Goal: Information Seeking & Learning: Learn about a topic

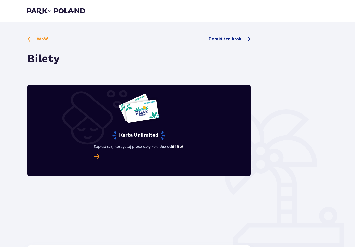
click at [40, 12] on img at bounding box center [56, 10] width 58 height 7
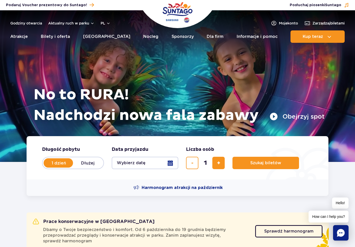
click at [105, 23] on button "pl" at bounding box center [106, 23] width 10 height 5
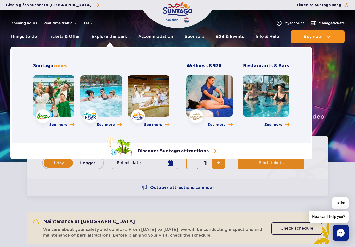
click at [25, 77] on div "Explore the park Jamango zone Relax zone Saunaria zone Wellness & SPA Restauran…" at bounding box center [161, 103] width 302 height 112
click at [100, 98] on link at bounding box center [100, 95] width 41 height 41
click at [143, 101] on link at bounding box center [148, 95] width 41 height 41
click at [42, 96] on link at bounding box center [53, 95] width 41 height 41
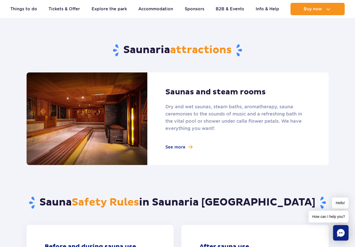
scroll to position [297, 0]
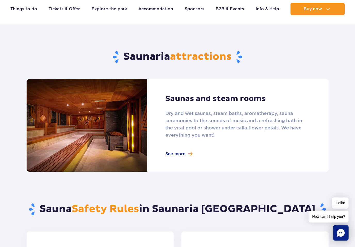
click at [180, 158] on link at bounding box center [178, 125] width 302 height 93
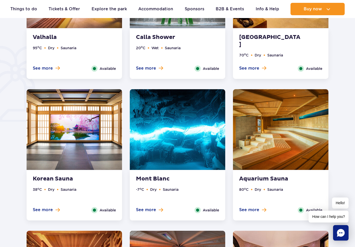
scroll to position [376, 0]
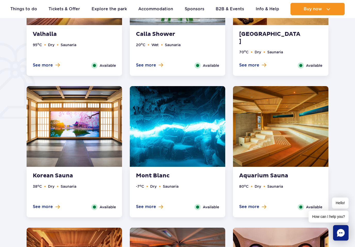
click at [145, 134] on img at bounding box center [177, 126] width 95 height 81
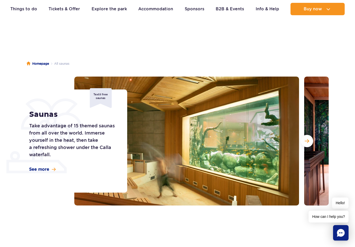
scroll to position [0, 0]
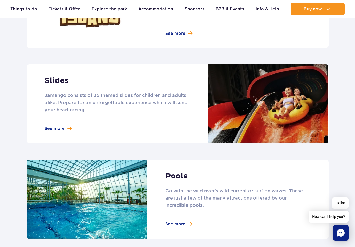
scroll to position [413, 0]
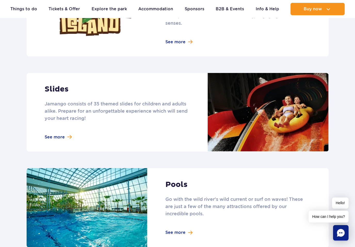
click at [54, 131] on link at bounding box center [178, 112] width 302 height 79
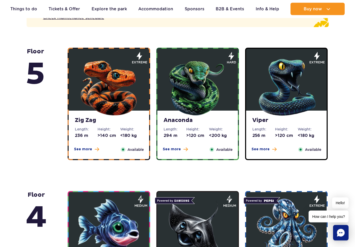
scroll to position [333, 0]
click at [190, 126] on div "Anaconda Length: 294 m Height: >120 cm Weight: <200 kg See more Close Available" at bounding box center [197, 135] width 80 height 49
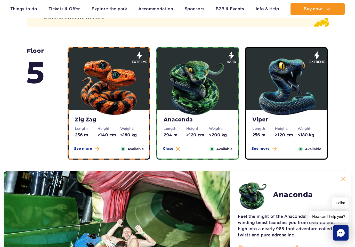
scroll to position [334, 0]
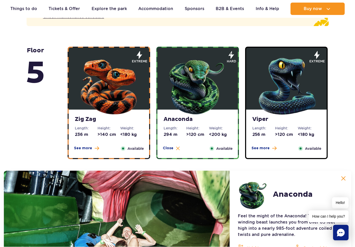
click at [269, 112] on img at bounding box center [286, 85] width 62 height 62
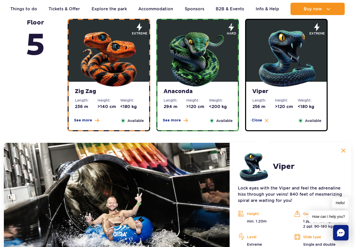
scroll to position [358, 0]
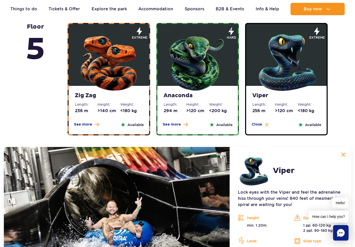
click at [263, 92] on img at bounding box center [286, 61] width 62 height 62
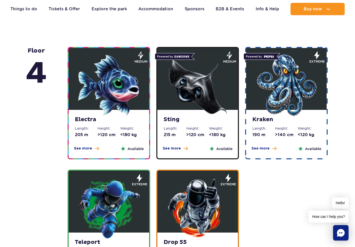
click at [106, 94] on img at bounding box center [109, 85] width 62 height 62
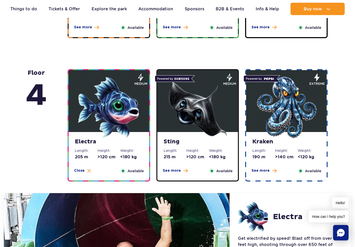
scroll to position [443, 0]
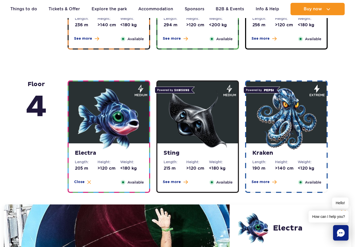
click at [191, 130] on img at bounding box center [198, 119] width 62 height 62
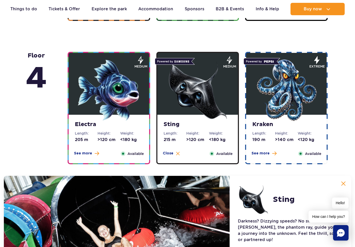
scroll to position [473, 0]
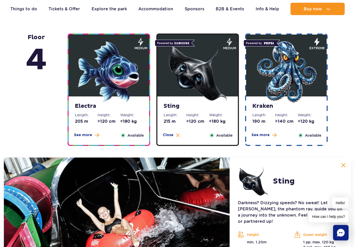
click at [290, 71] on img at bounding box center [286, 72] width 62 height 62
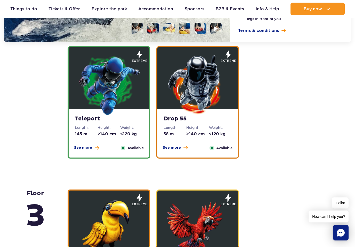
scroll to position [767, 0]
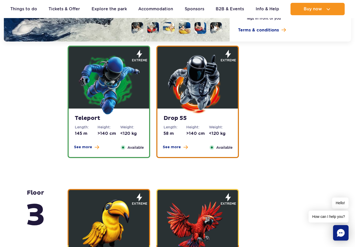
click at [193, 91] on img at bounding box center [198, 84] width 62 height 62
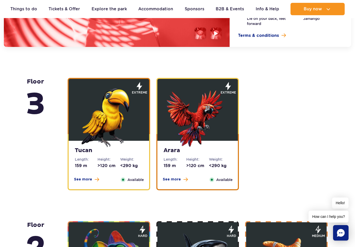
scroll to position [899, 0]
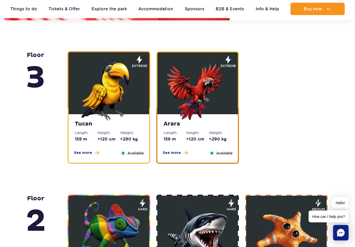
click at [104, 107] on img at bounding box center [109, 90] width 62 height 62
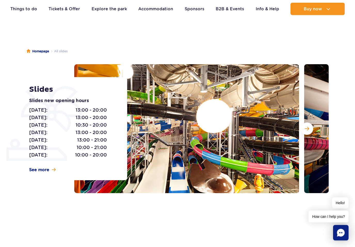
scroll to position [19, 0]
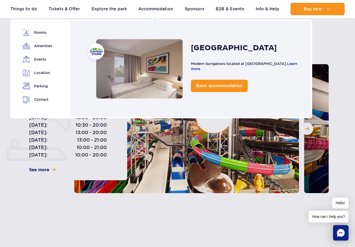
click at [42, 34] on link "Rooms" at bounding box center [37, 32] width 29 height 7
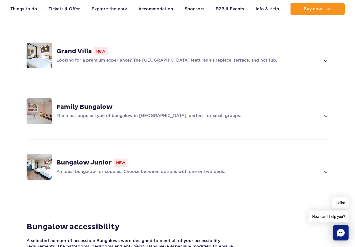
click at [324, 113] on span at bounding box center [325, 116] width 6 height 6
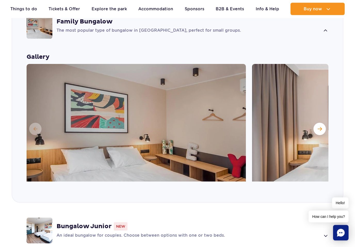
scroll to position [497, 0]
click at [314, 123] on button "Next slide" at bounding box center [319, 129] width 12 height 12
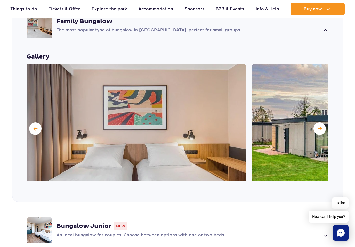
click at [318, 126] on span "Next slide" at bounding box center [320, 128] width 4 height 5
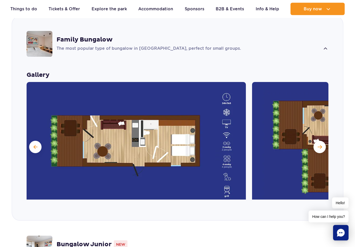
scroll to position [480, 0]
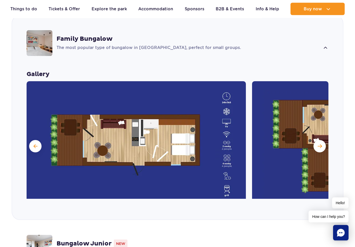
click at [169, 166] on img at bounding box center [136, 146] width 219 height 129
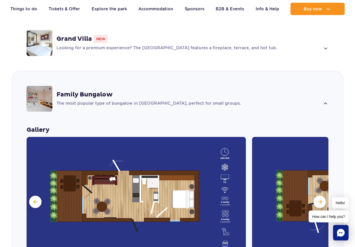
scroll to position [419, 0]
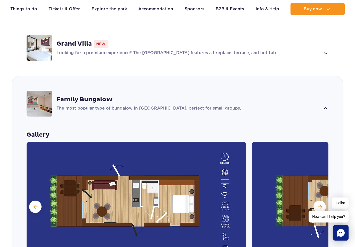
click at [32, 98] on img at bounding box center [40, 104] width 26 height 26
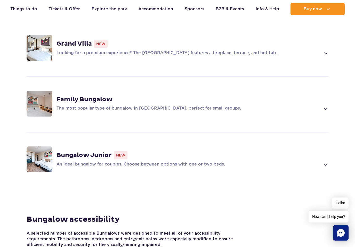
click at [33, 96] on img at bounding box center [40, 104] width 26 height 26
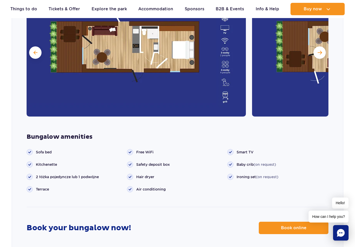
scroll to position [572, 0]
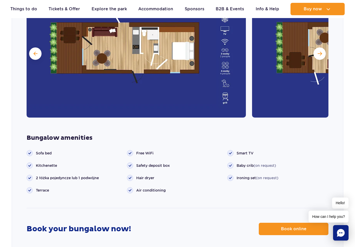
click at [59, 134] on div "Bungalow amenities Sofa bed Kitchenette" at bounding box center [177, 178] width 331 height 89
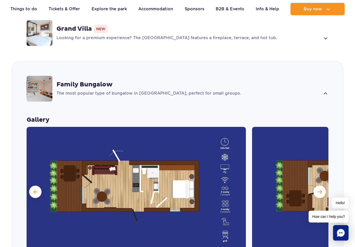
scroll to position [434, 0]
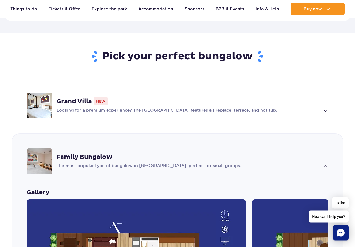
click at [39, 149] on img at bounding box center [40, 162] width 26 height 26
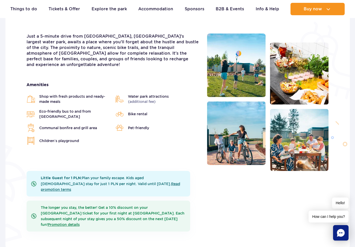
scroll to position [124, 0]
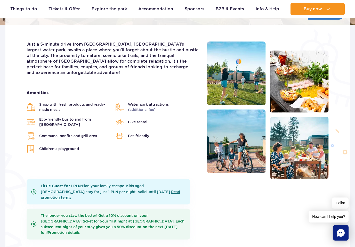
click at [251, 146] on img at bounding box center [236, 141] width 59 height 64
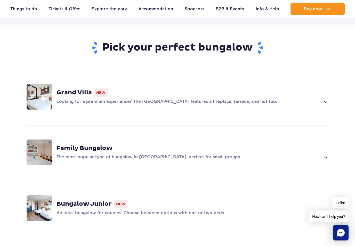
scroll to position [371, 0]
click at [41, 143] on img at bounding box center [40, 152] width 26 height 26
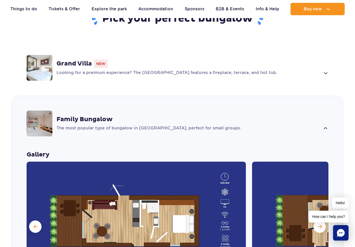
scroll to position [461, 0]
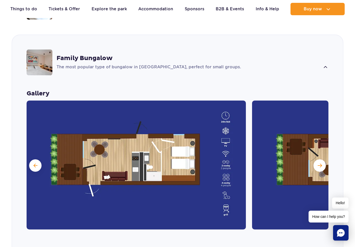
click at [39, 159] on button at bounding box center [35, 165] width 12 height 12
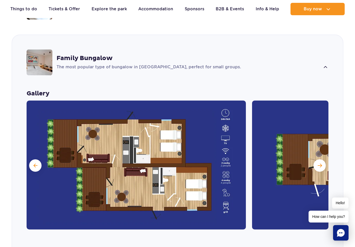
click at [30, 159] on button at bounding box center [35, 165] width 12 height 12
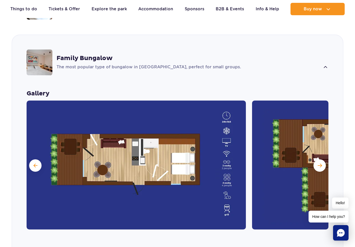
click at [30, 159] on button at bounding box center [35, 165] width 12 height 12
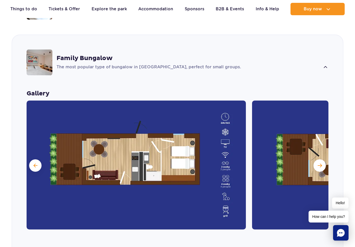
click at [35, 163] on span at bounding box center [36, 165] width 4 height 5
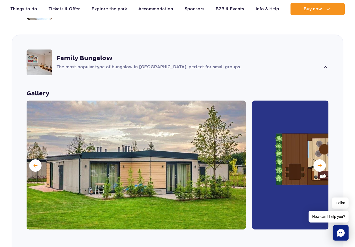
click at [35, 163] on span at bounding box center [36, 165] width 4 height 5
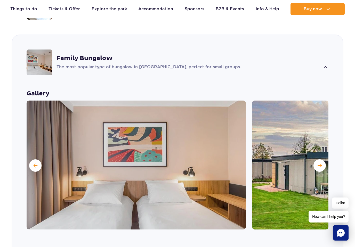
click at [33, 159] on button at bounding box center [35, 165] width 12 height 12
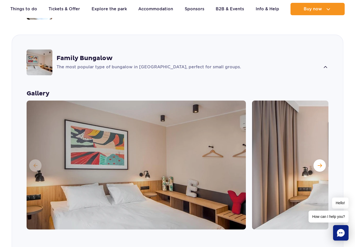
click at [31, 152] on img at bounding box center [136, 165] width 219 height 129
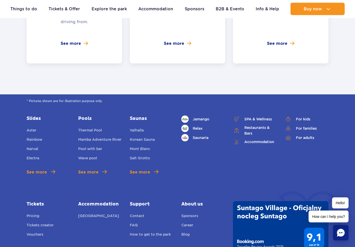
scroll to position [2234, 0]
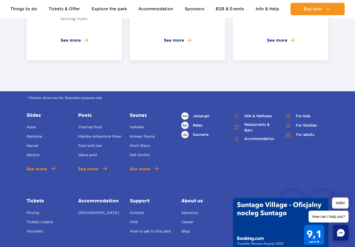
click at [108, 134] on link "Mamba Adventure River" at bounding box center [99, 137] width 43 height 7
